Goal: Task Accomplishment & Management: Manage account settings

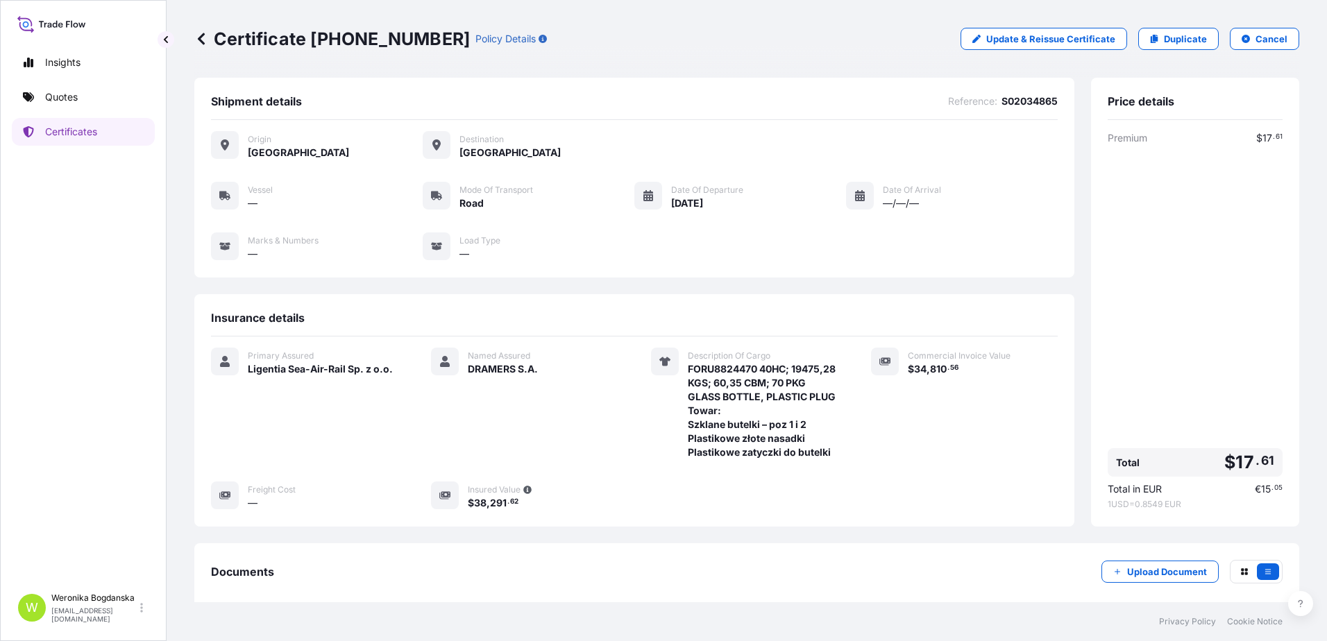
click at [87, 130] on p "Certificates" at bounding box center [71, 132] width 52 height 14
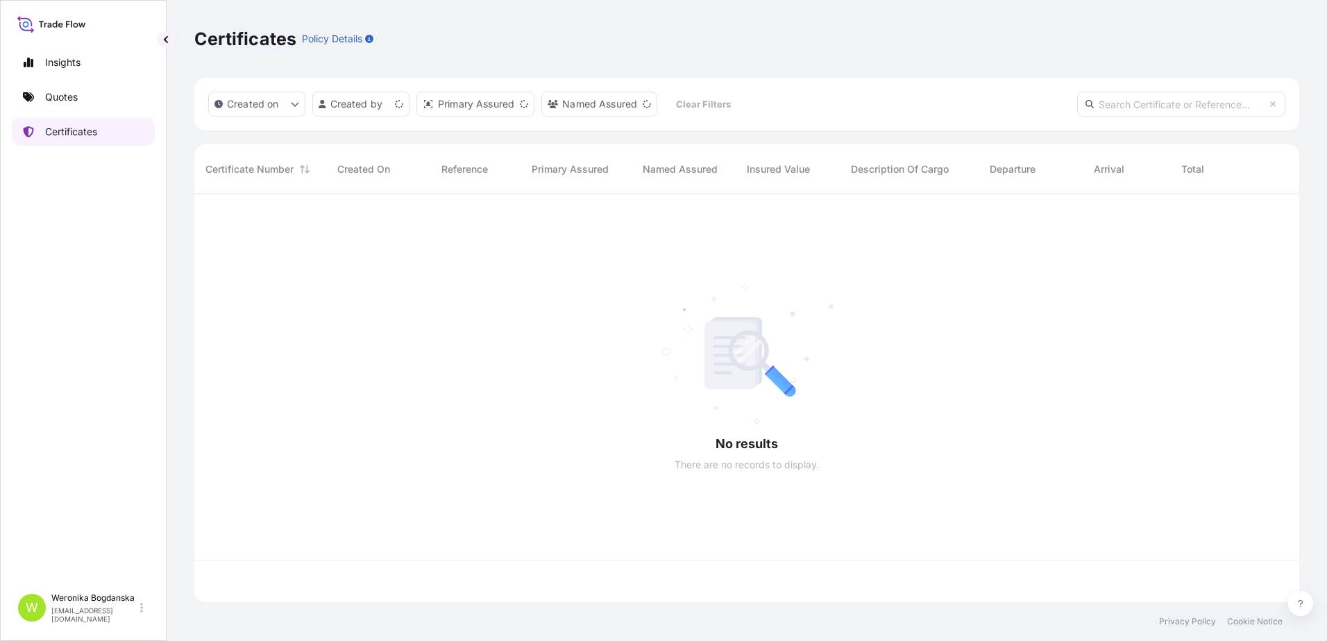
scroll to position [405, 1095]
click at [1131, 106] on input "text" at bounding box center [1181, 104] width 208 height 25
paste input "[PHONE_NUMBER]"
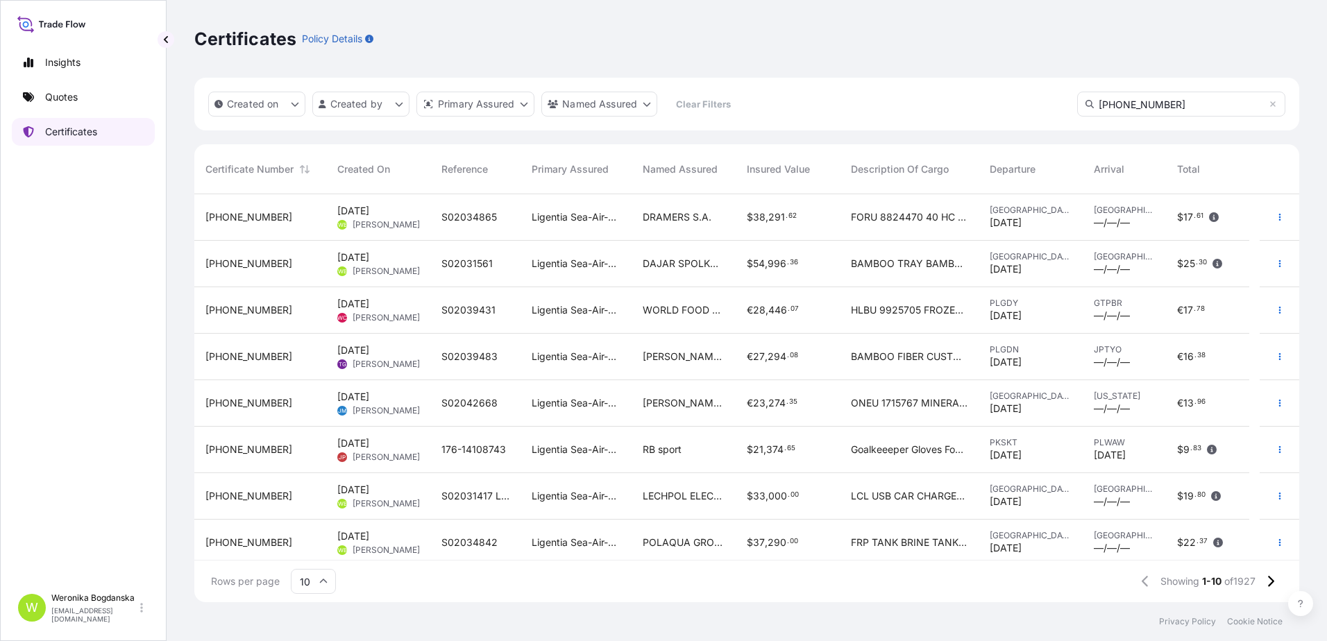
type input "[PHONE_NUMBER]"
click at [51, 105] on link "Quotes" at bounding box center [83, 97] width 143 height 28
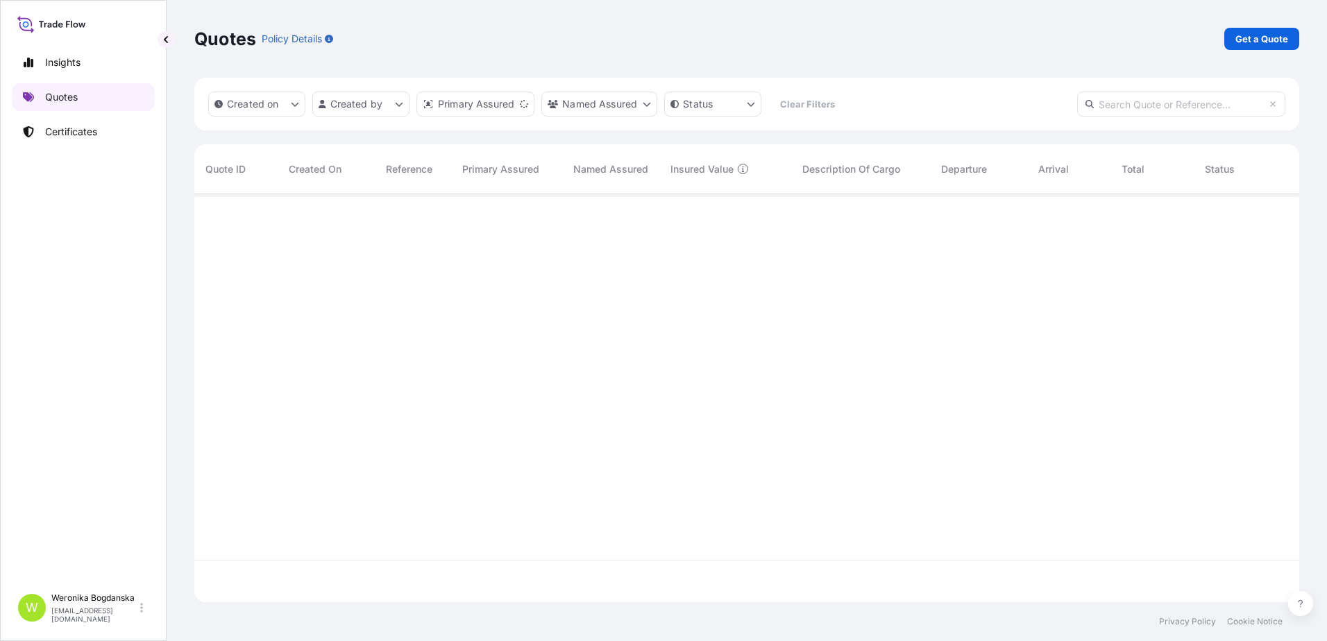
scroll to position [405, 1095]
click at [85, 148] on div "Insights Quotes Certificates" at bounding box center [83, 311] width 143 height 550
click at [84, 143] on link "Certificates" at bounding box center [83, 132] width 143 height 28
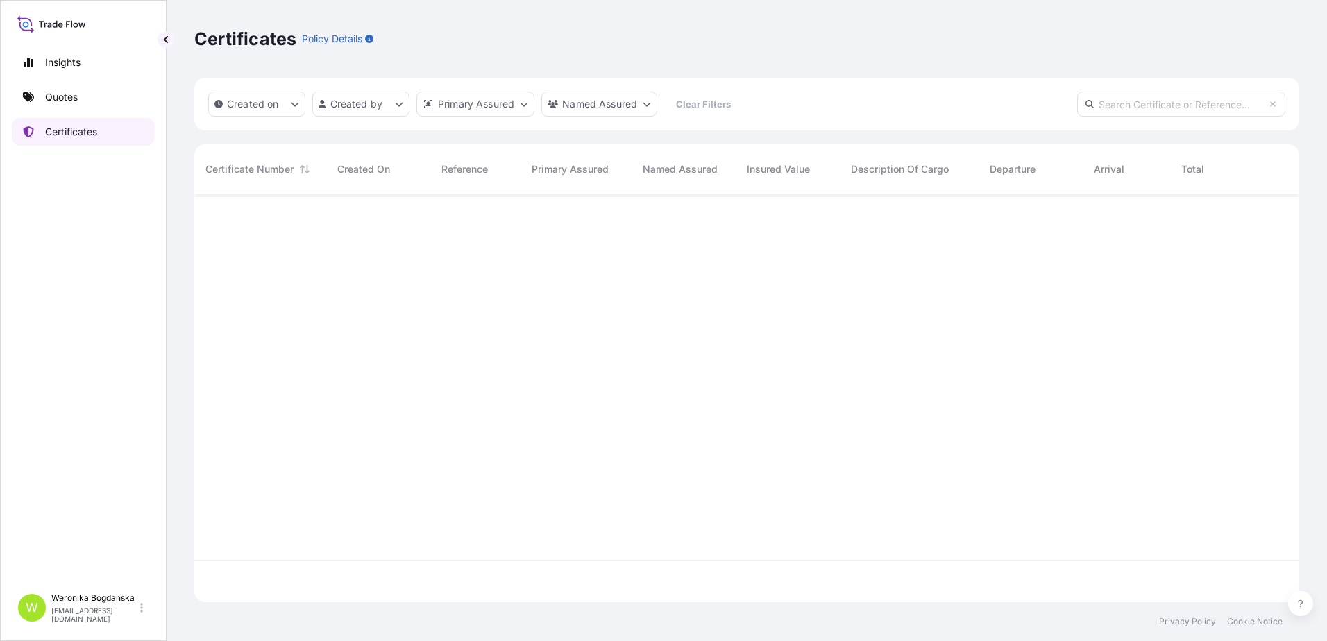
scroll to position [405, 1095]
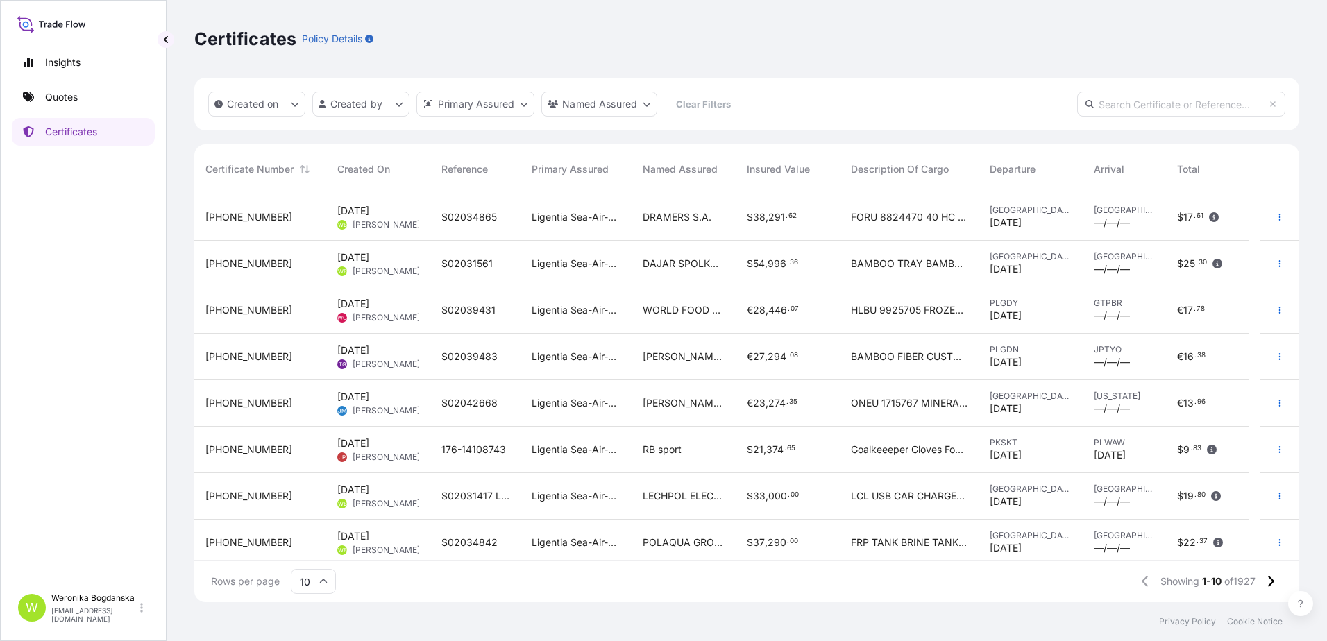
click at [1136, 104] on input "text" at bounding box center [1181, 104] width 208 height 25
paste input "[PHONE_NUMBER]"
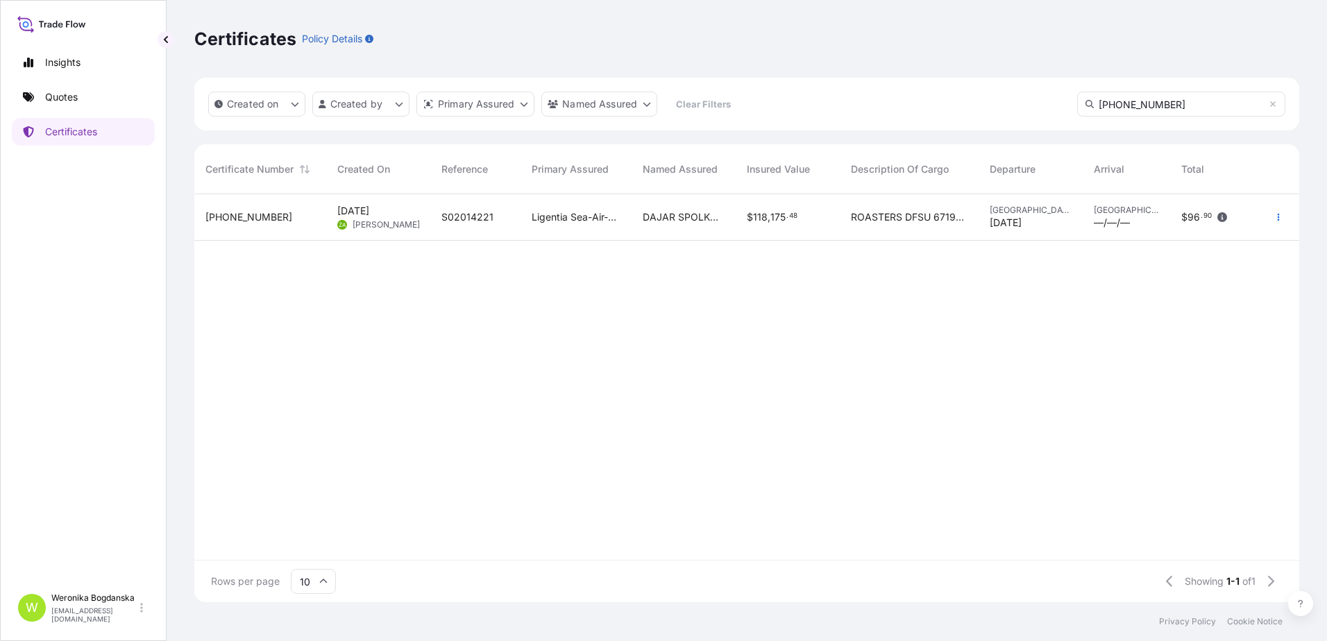
type input "[PHONE_NUMBER]"
click at [242, 222] on span "[PHONE_NUMBER]" at bounding box center [248, 217] width 87 height 14
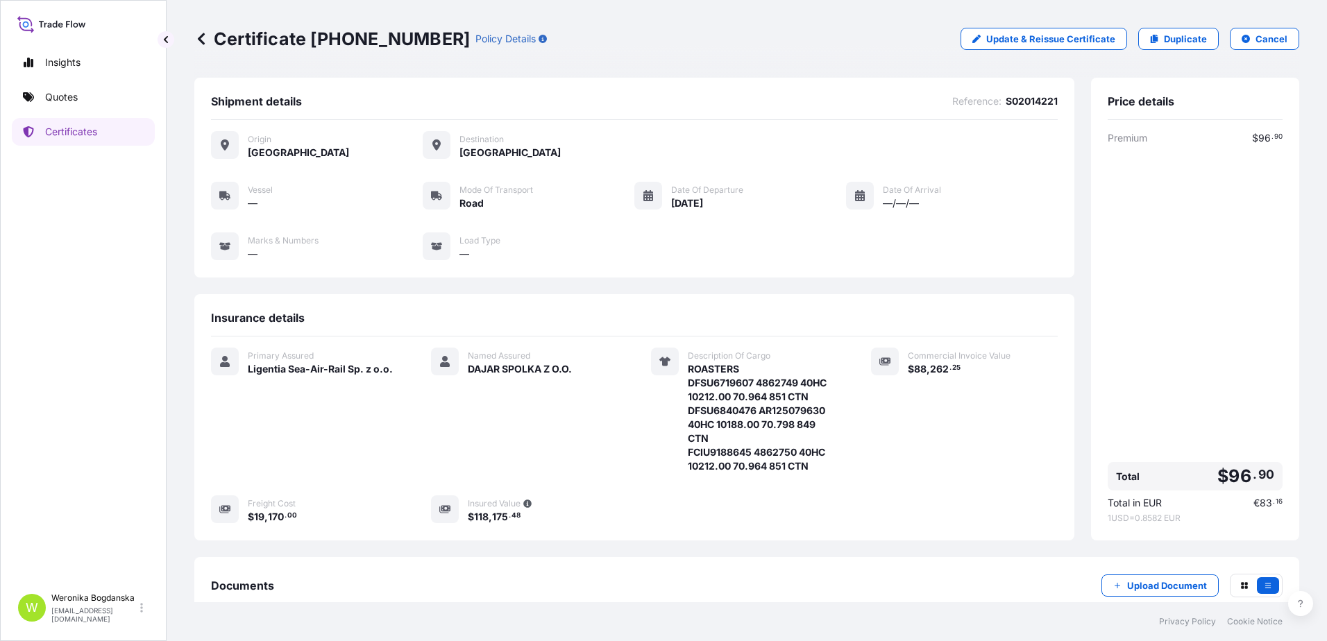
click at [1023, 111] on div "Shipment details Reference : S02014221" at bounding box center [634, 107] width 847 height 26
click at [1019, 102] on span "S02014221" at bounding box center [1032, 101] width 52 height 14
copy span "S02014221"
click at [1242, 40] on button "Cancel" at bounding box center [1264, 39] width 69 height 22
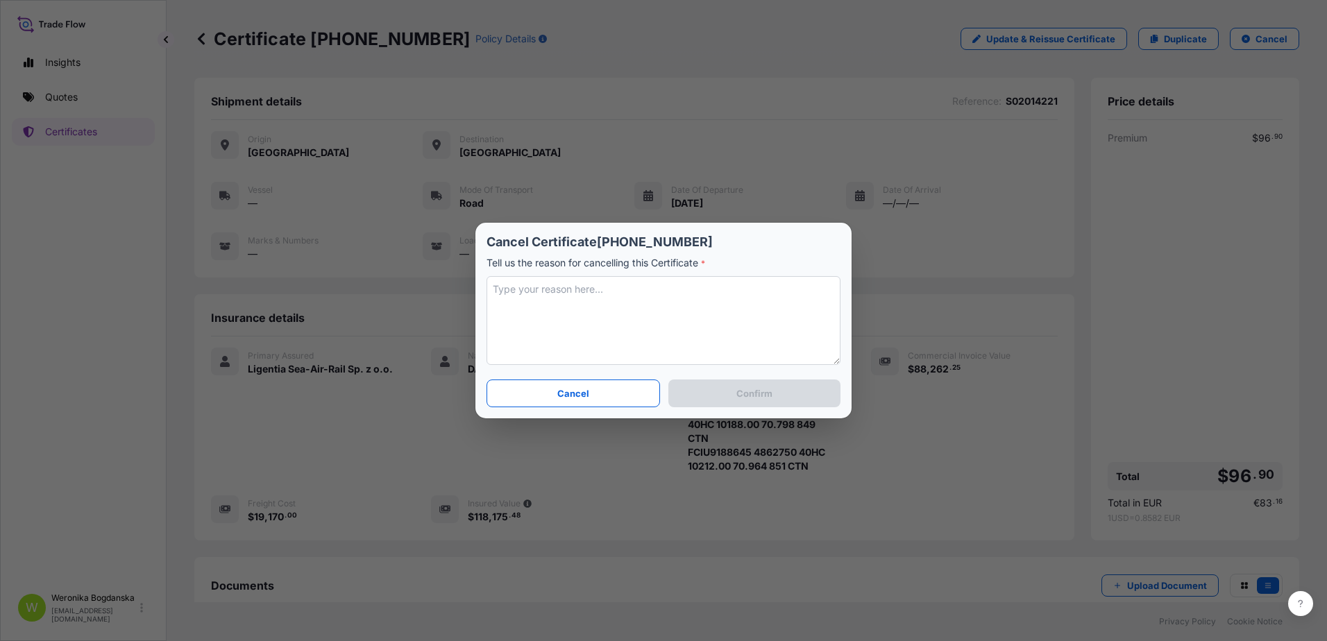
click at [613, 304] on textarea at bounding box center [664, 320] width 354 height 89
type textarea "Commercial invoice vale changed"
click at [733, 398] on button "Confirm" at bounding box center [754, 394] width 172 height 28
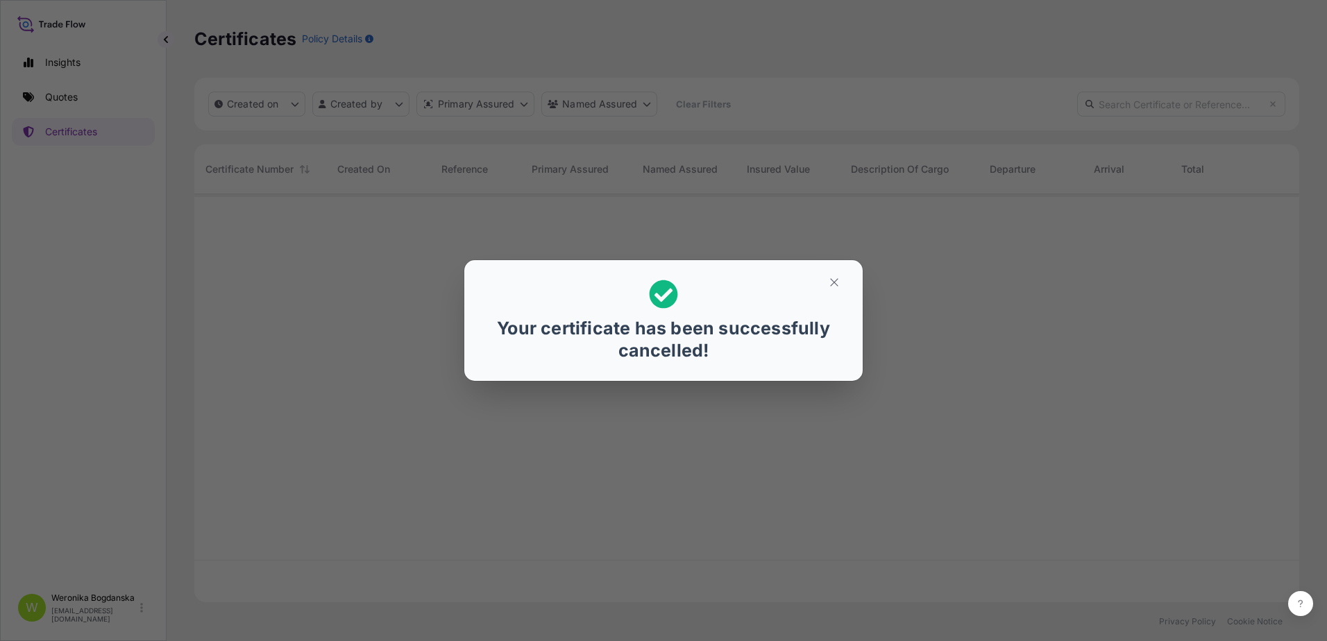
scroll to position [405, 1095]
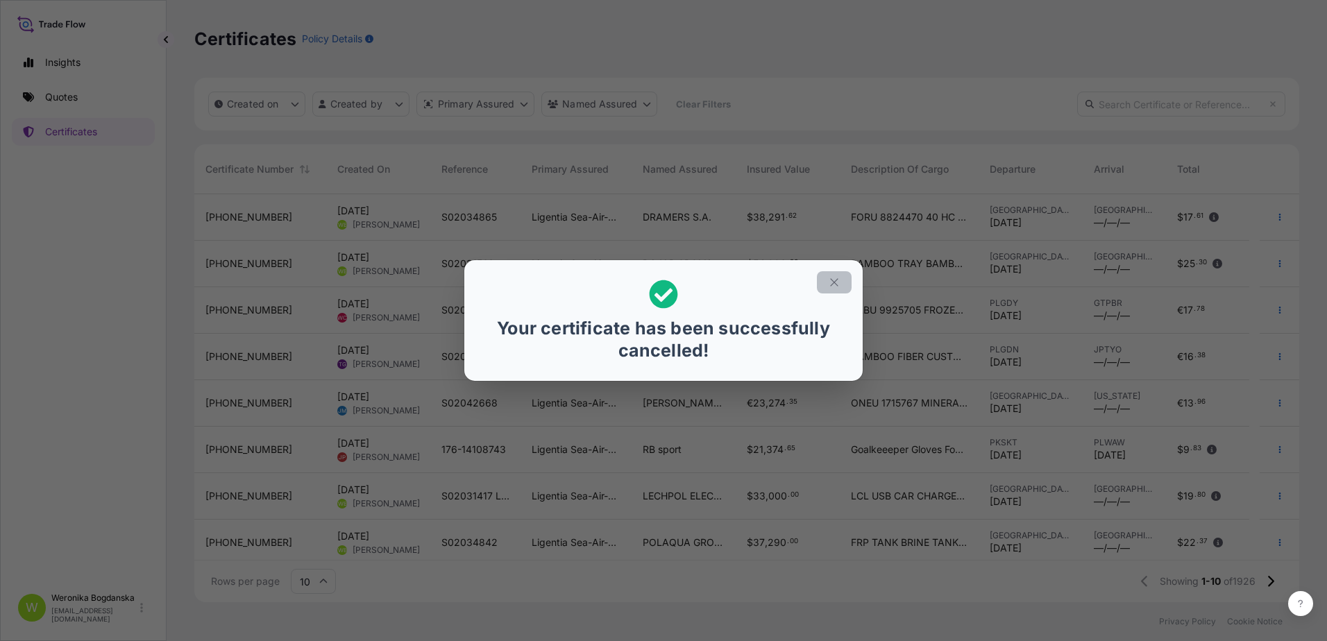
click at [832, 289] on button "button" at bounding box center [834, 282] width 35 height 22
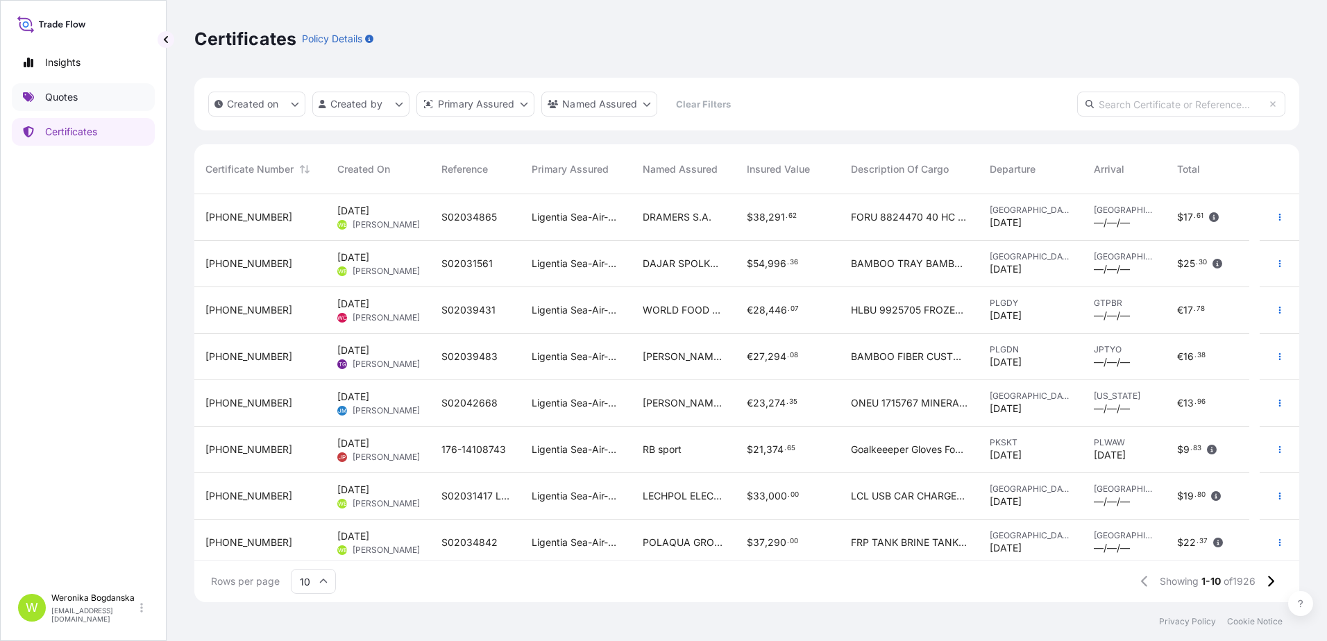
click at [90, 96] on link "Quotes" at bounding box center [83, 97] width 143 height 28
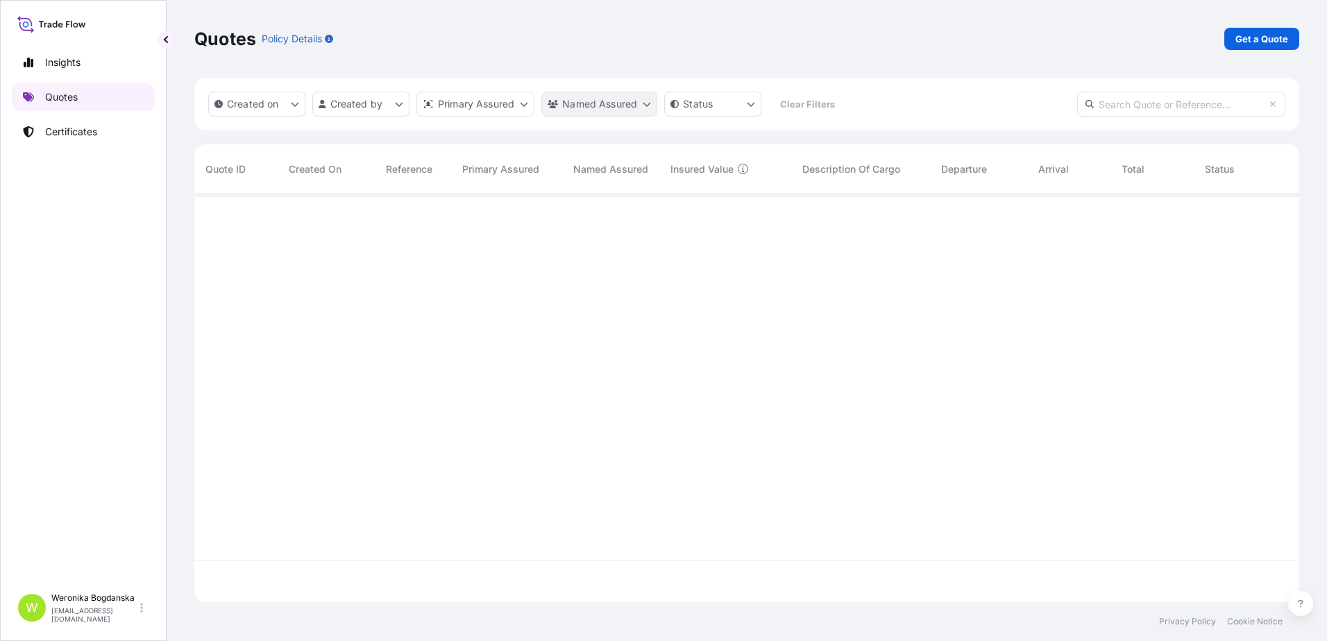
scroll to position [405, 1095]
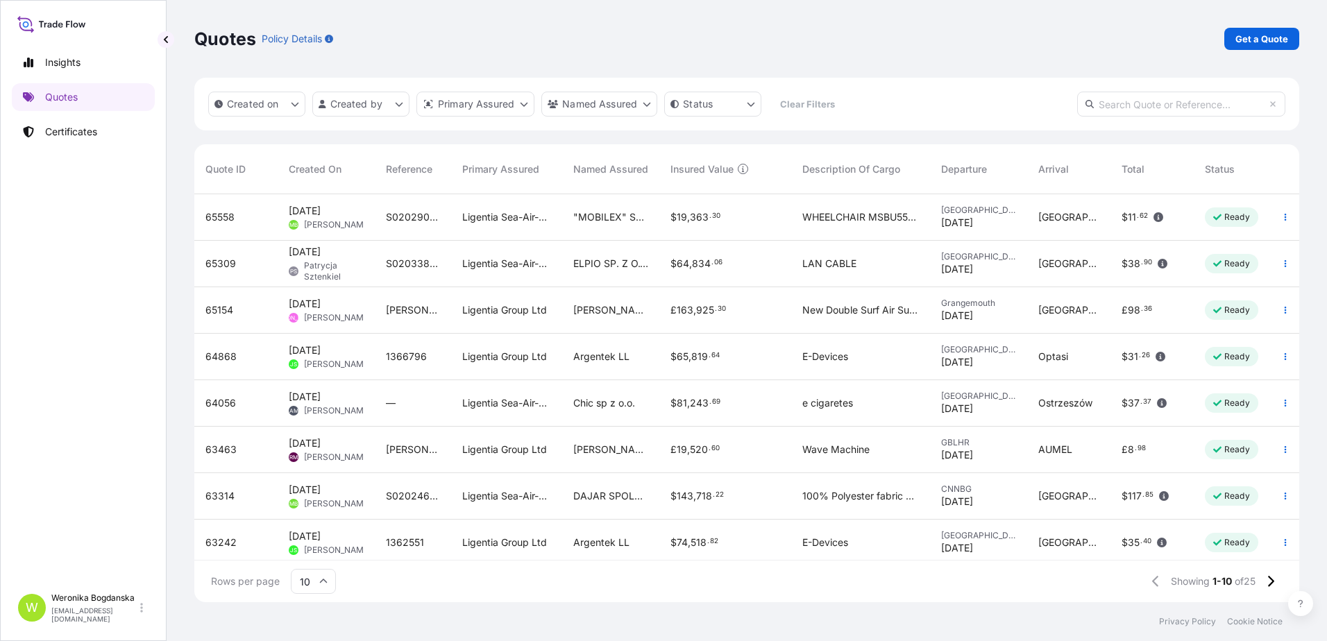
click at [1168, 106] on input "text" at bounding box center [1181, 104] width 208 height 25
paste input "S02014221"
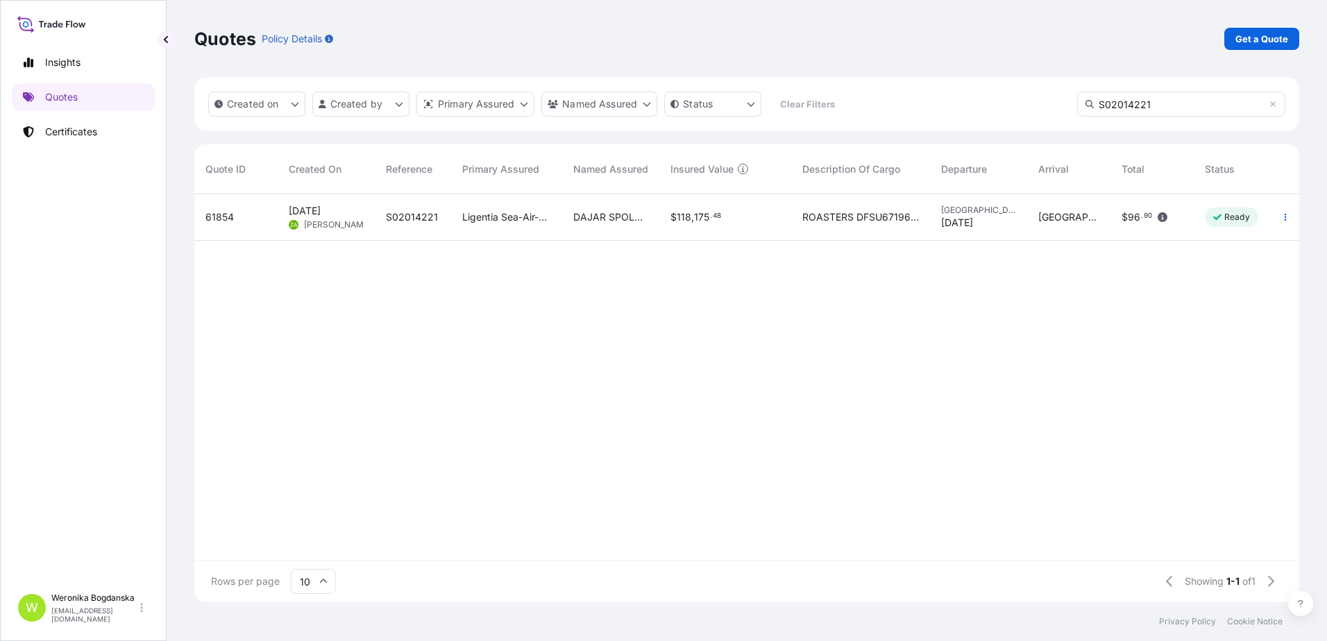
type input "S02014221"
click at [228, 221] on span "61854" at bounding box center [219, 217] width 28 height 14
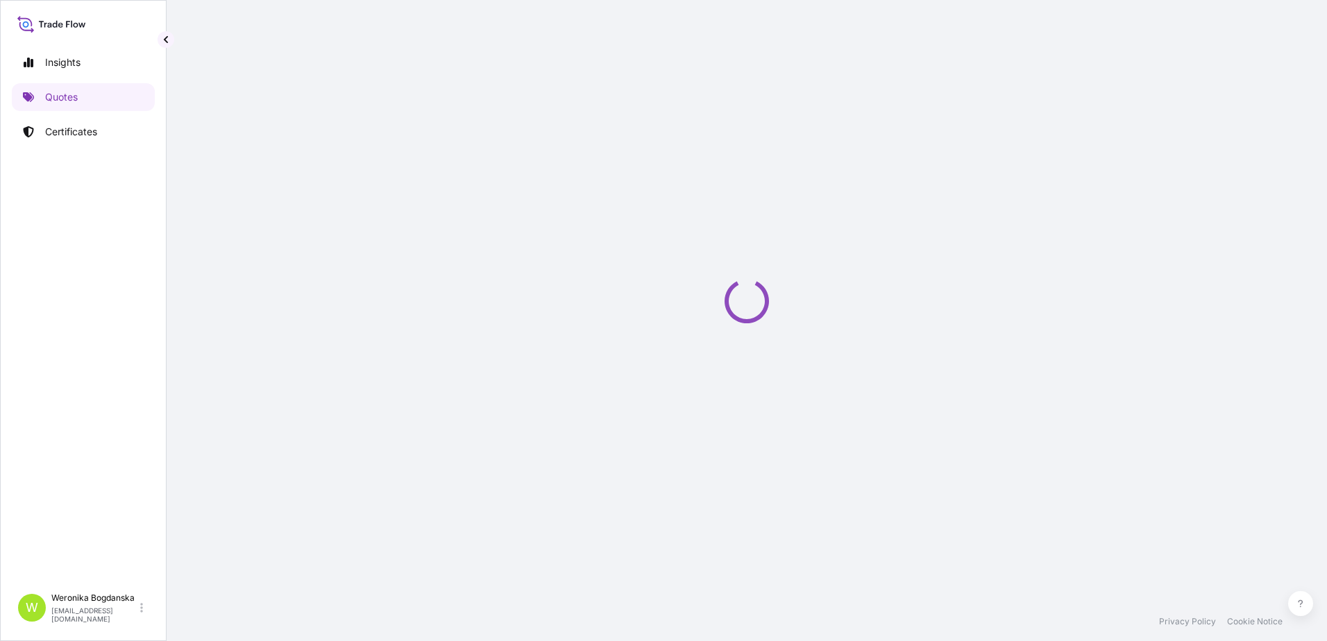
select select "Road"
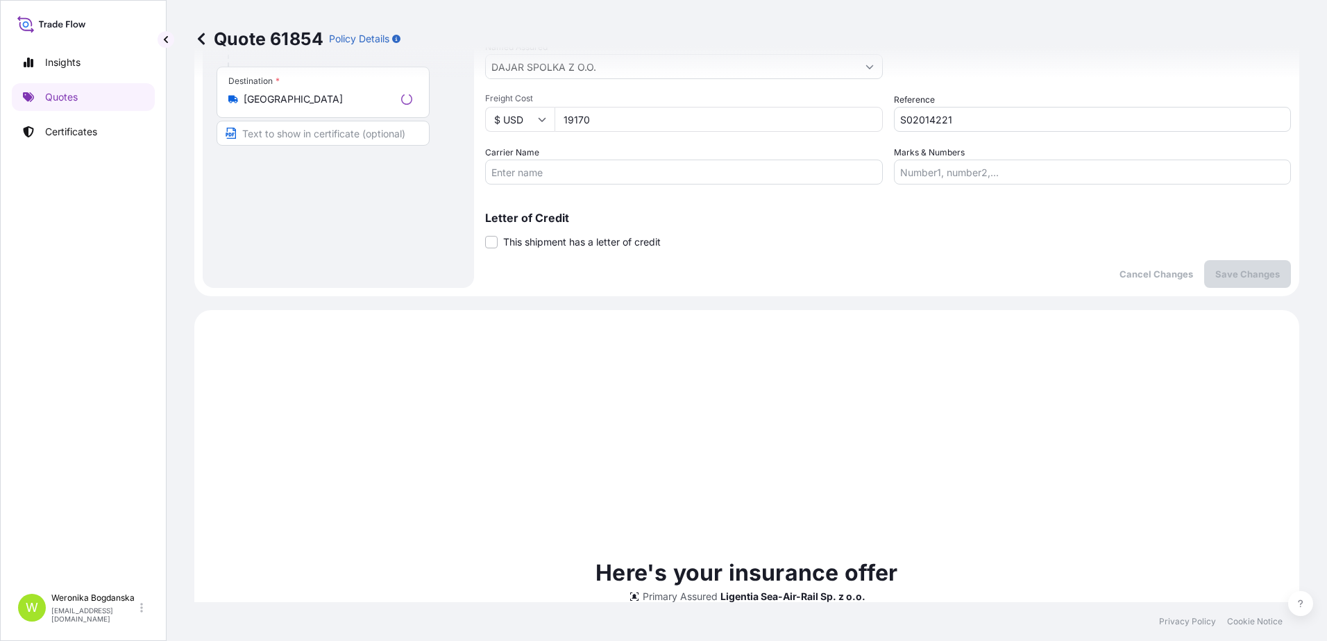
scroll to position [475, 0]
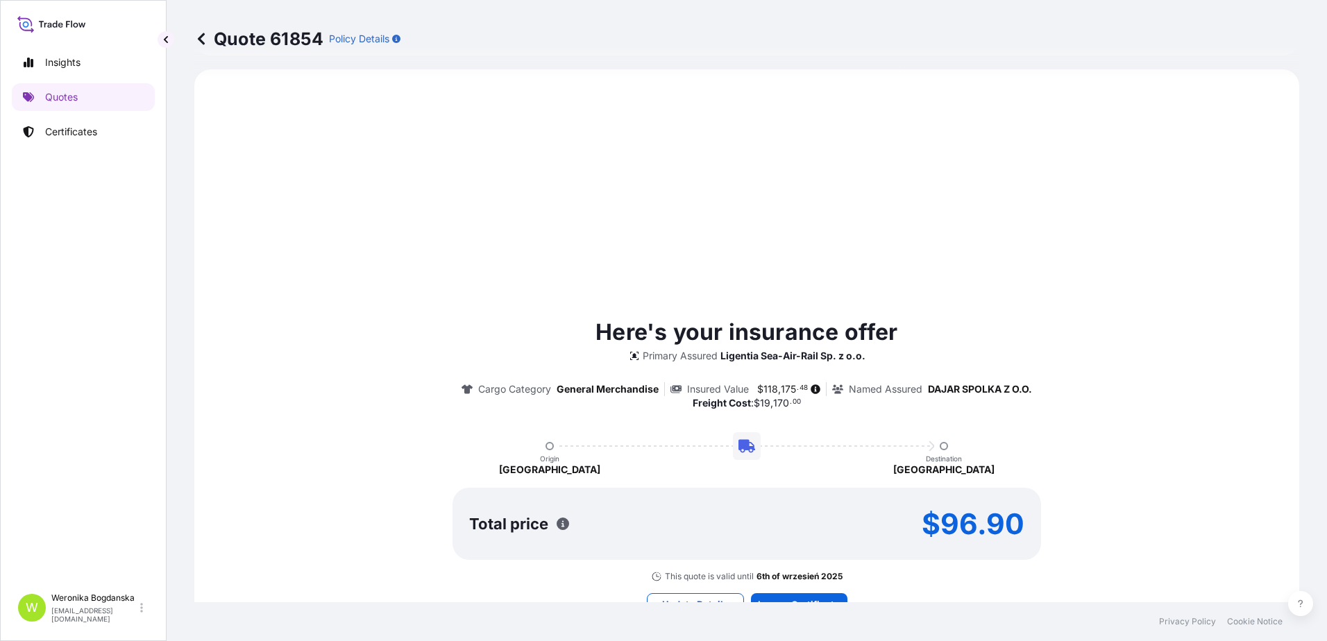
select select "31440"
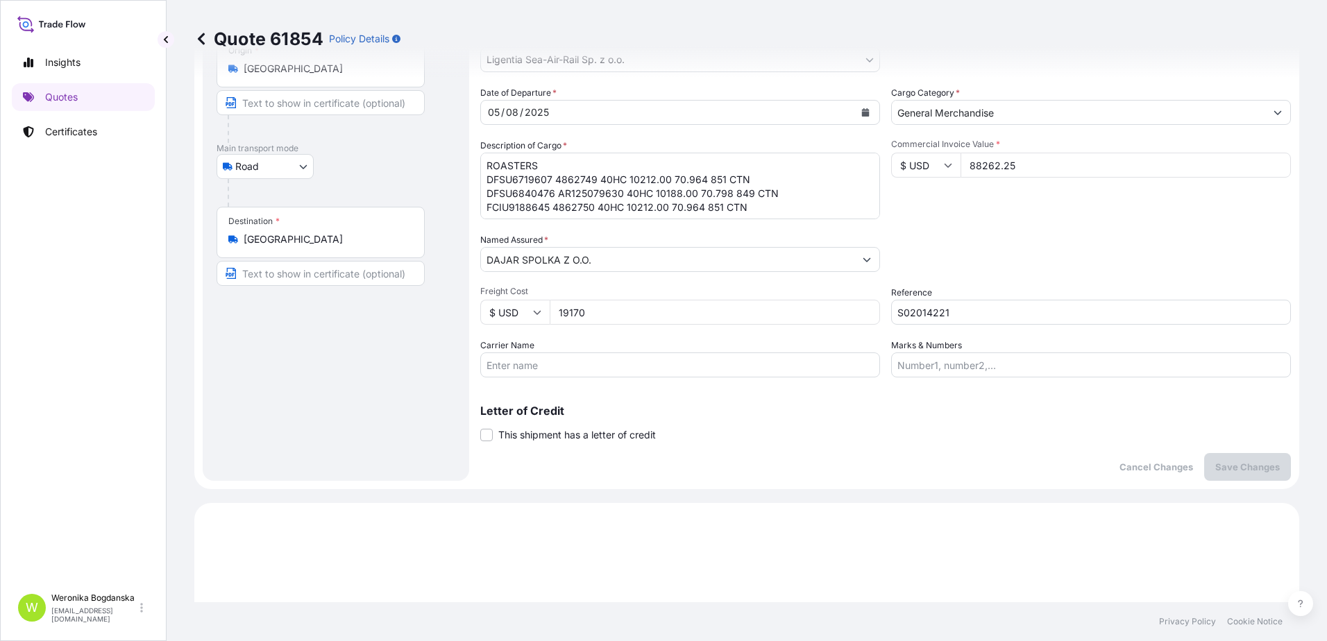
scroll to position [59, 0]
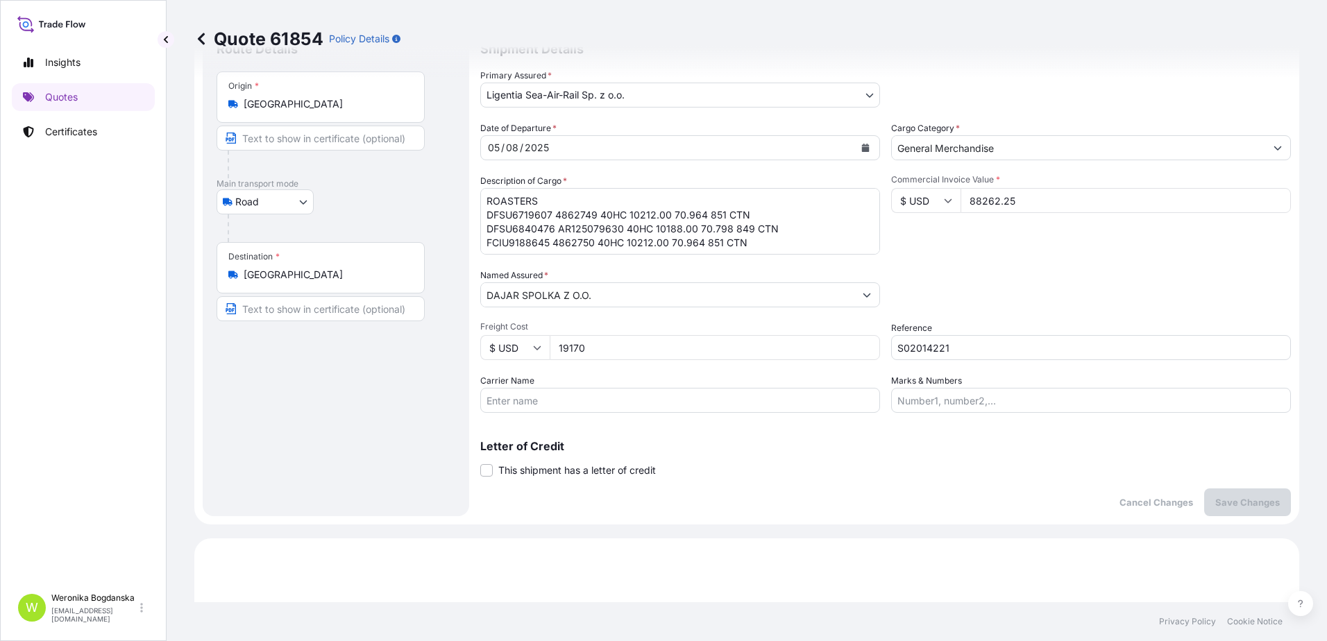
drag, startPoint x: 1031, startPoint y: 209, endPoint x: 950, endPoint y: 208, distance: 81.2
click at [950, 208] on div "$ USD 88262.25" at bounding box center [1091, 200] width 400 height 25
type input "84371.75"
click at [1261, 500] on p "Save Changes" at bounding box center [1247, 503] width 65 height 14
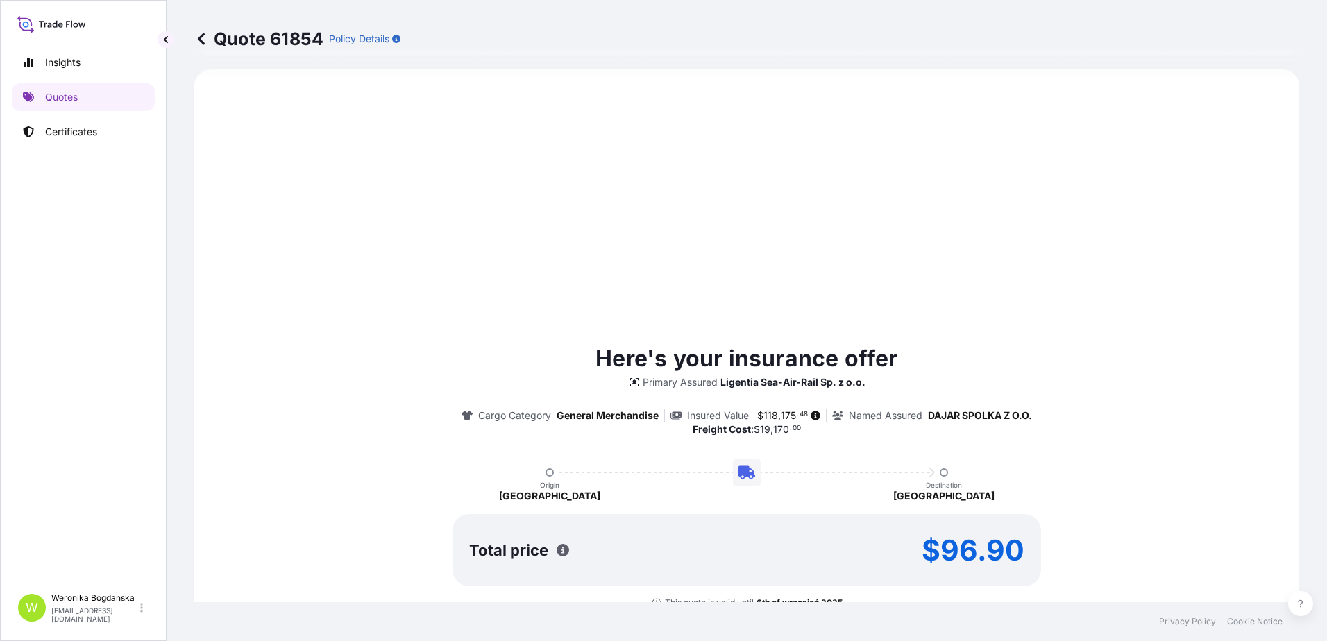
select select "Road"
select select "31440"
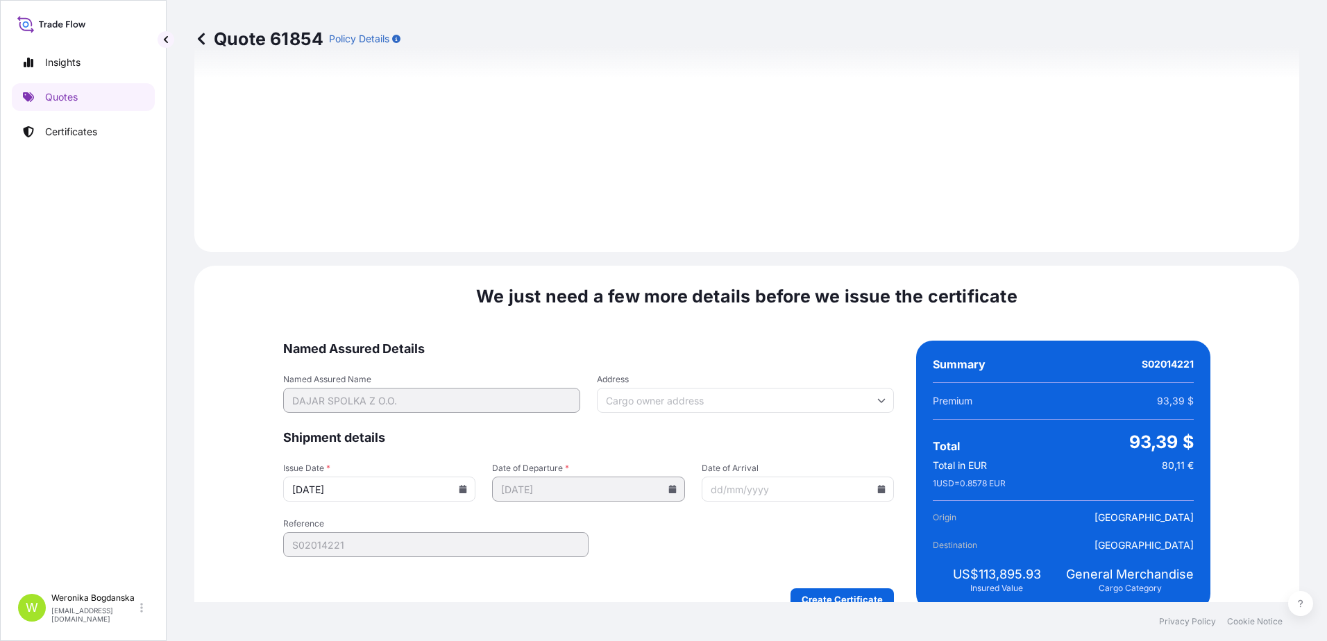
scroll to position [1596, 0]
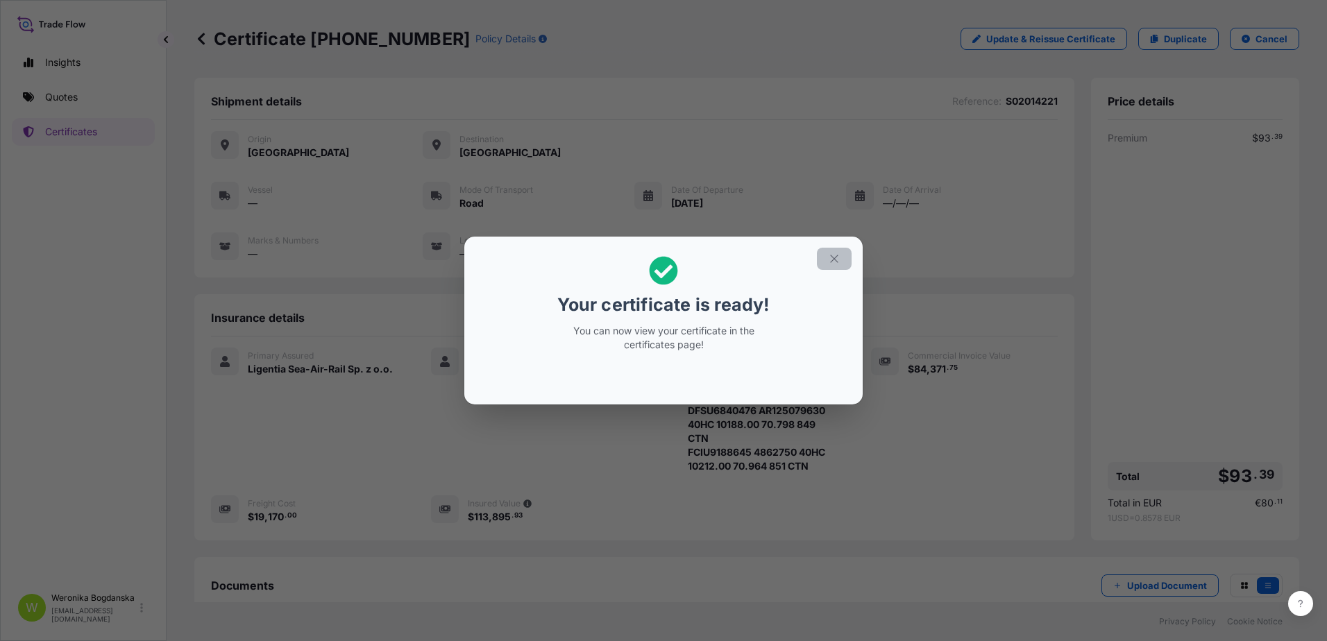
click at [832, 257] on icon "button" at bounding box center [834, 259] width 8 height 8
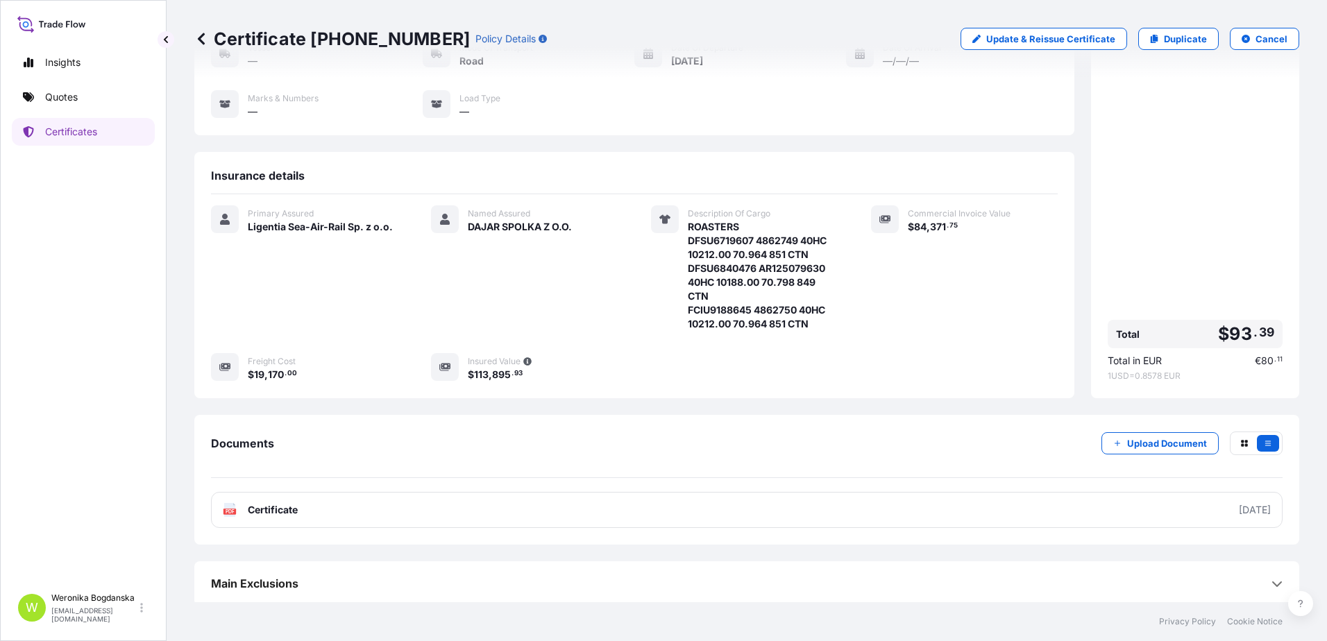
scroll to position [146, 0]
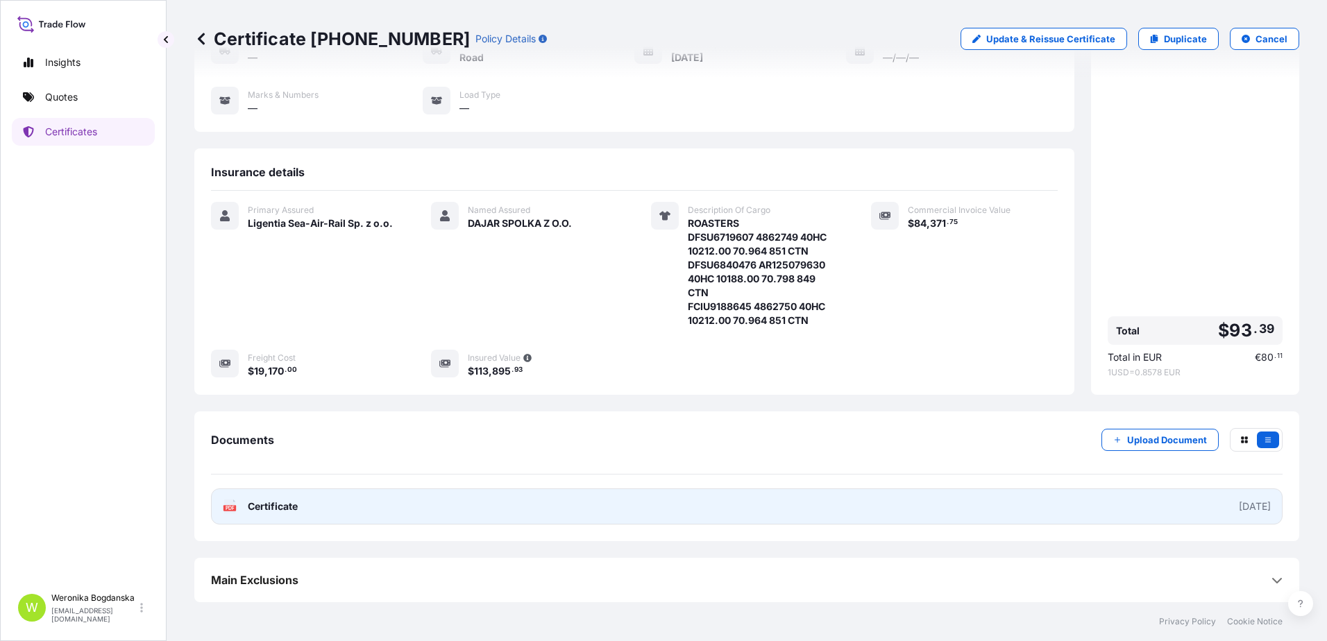
click at [865, 519] on link "PDF Certificate [DATE]" at bounding box center [747, 507] width 1072 height 36
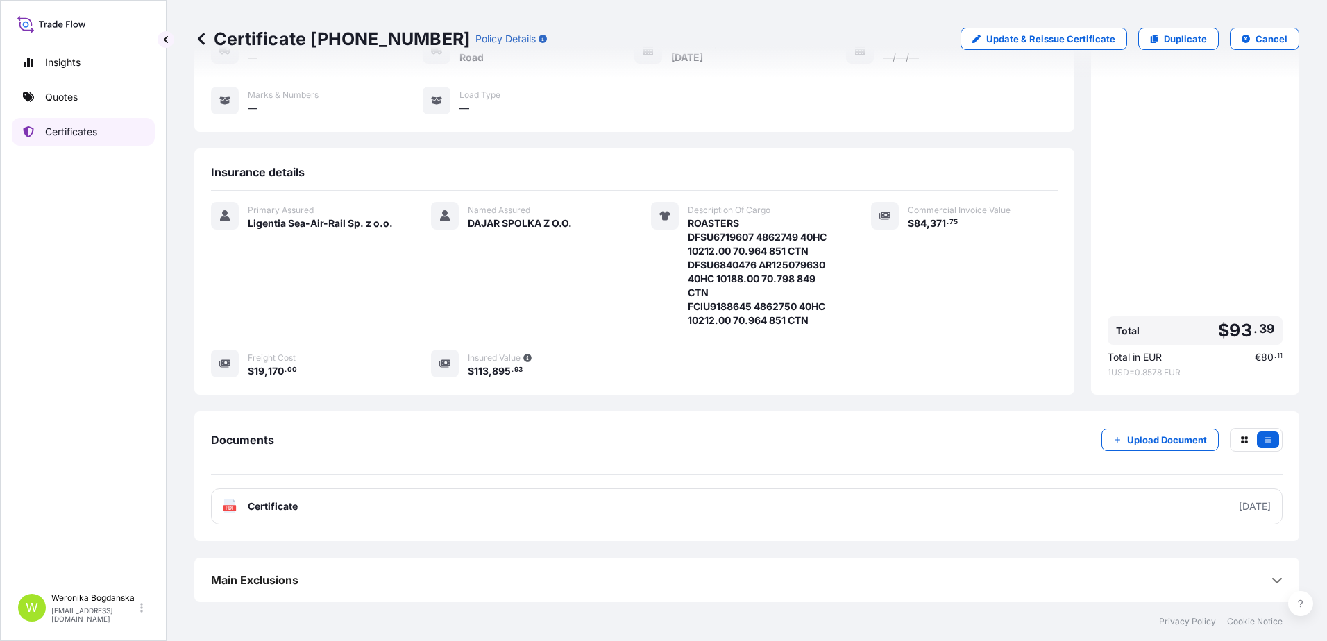
click at [102, 129] on link "Certificates" at bounding box center [83, 132] width 143 height 28
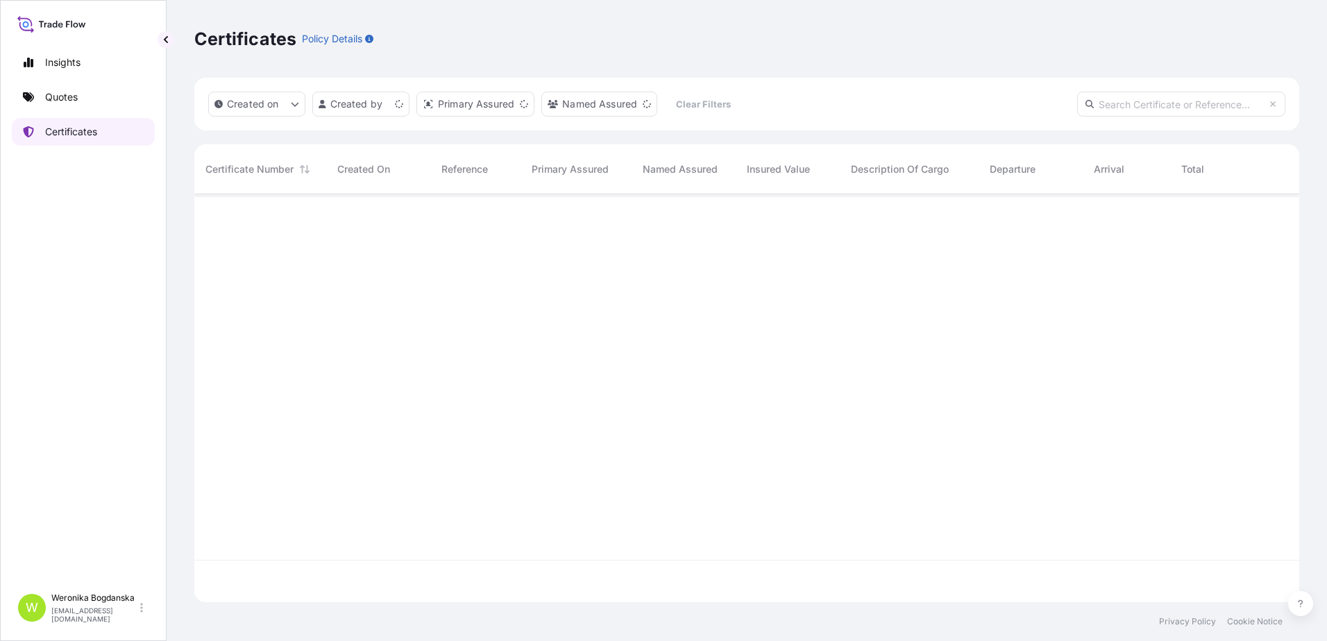
scroll to position [405, 1095]
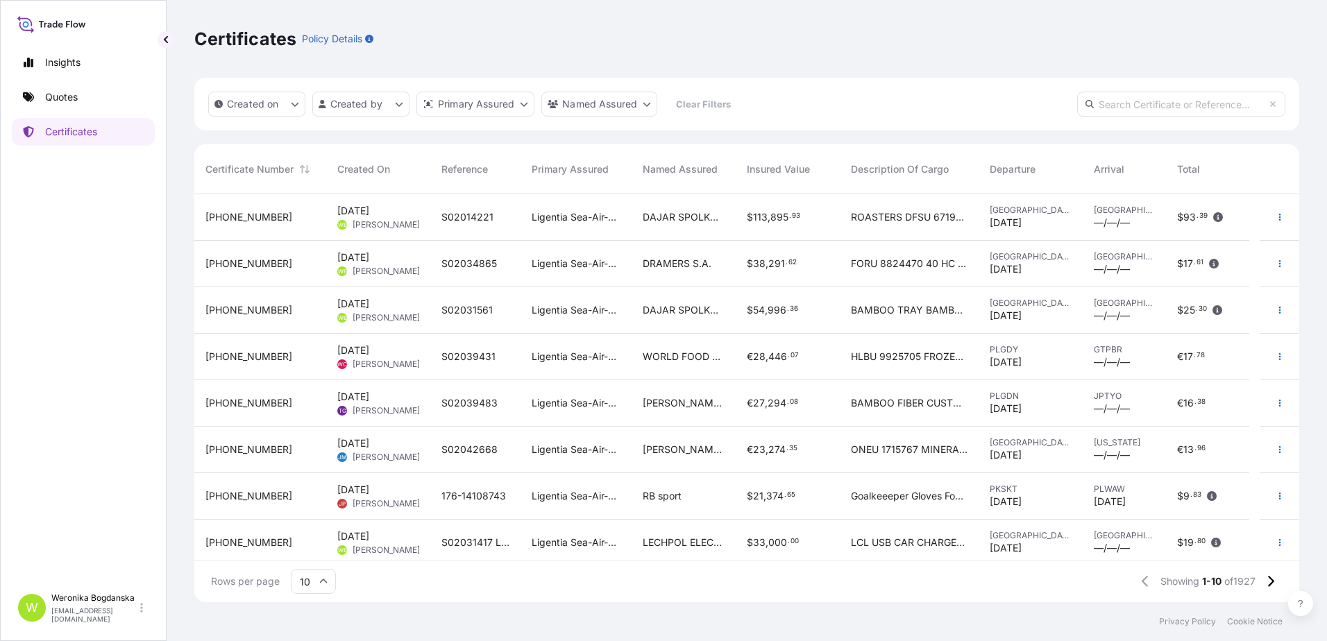
paste input "S02034865"
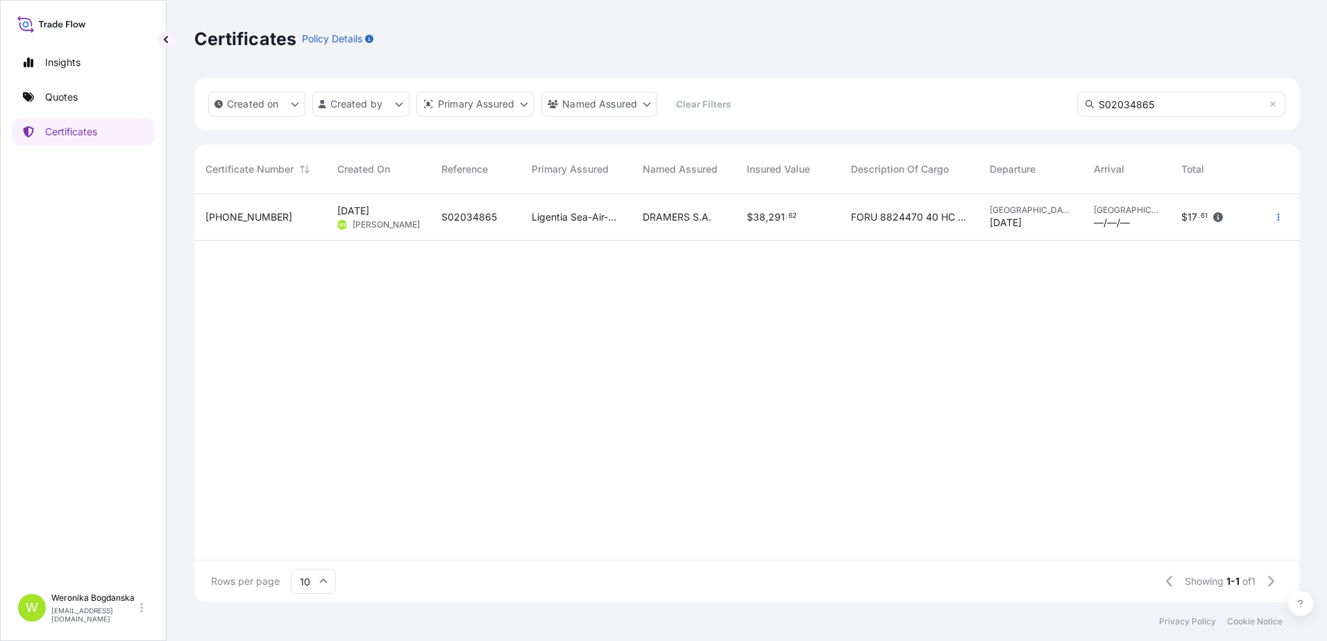
type input "S02034865"
click at [231, 216] on span "[PHONE_NUMBER]" at bounding box center [248, 217] width 87 height 14
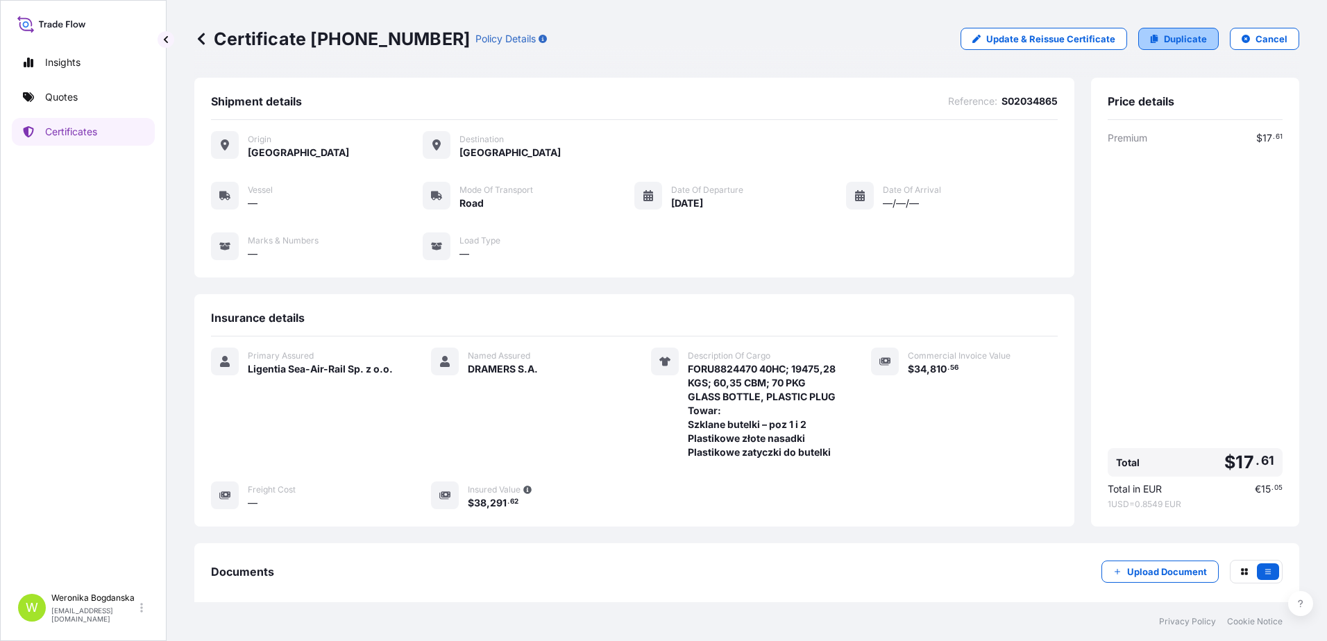
click at [1164, 37] on p "Duplicate" at bounding box center [1185, 39] width 43 height 14
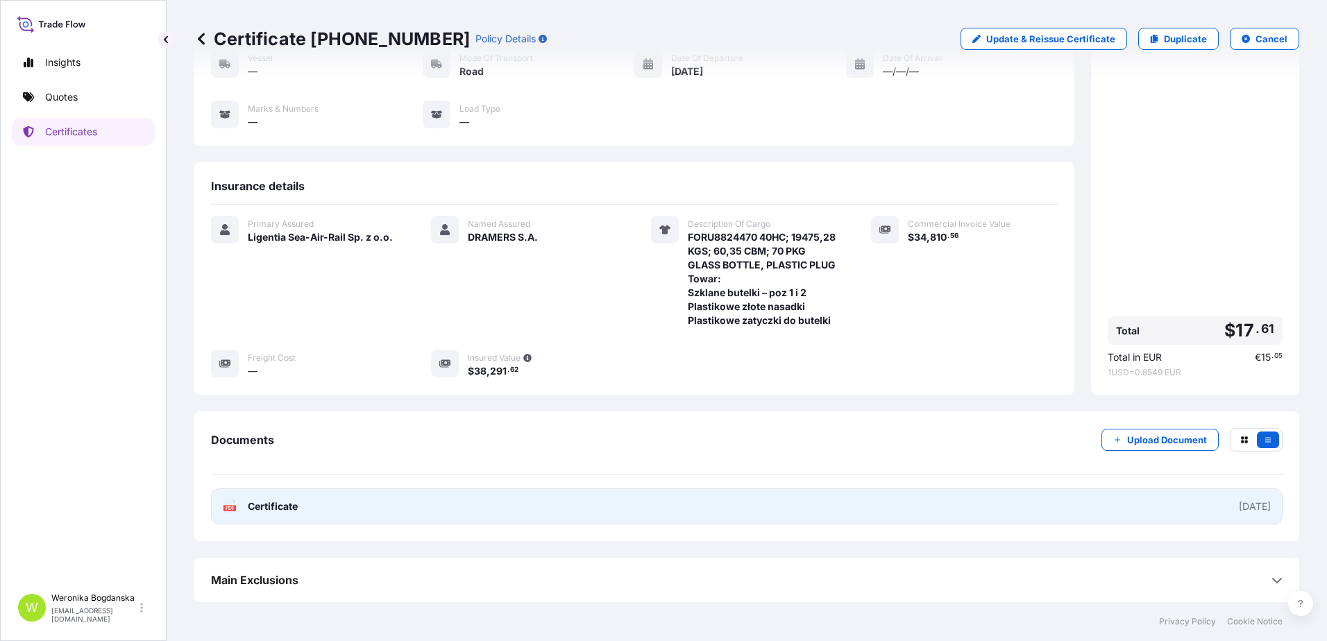
scroll to position [139, 0]
click at [754, 525] on link "PDF Certificate [DATE]" at bounding box center [747, 507] width 1072 height 36
